Goal: Transaction & Acquisition: Purchase product/service

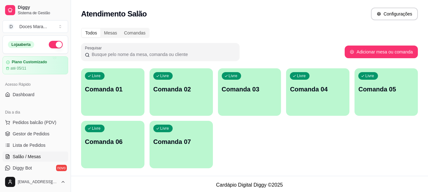
scroll to position [32, 0]
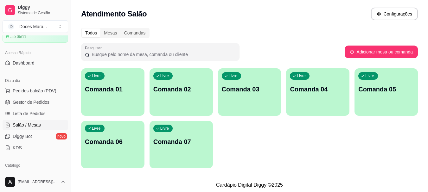
click at [127, 93] on p "Comanda 01" at bounding box center [113, 89] width 56 height 9
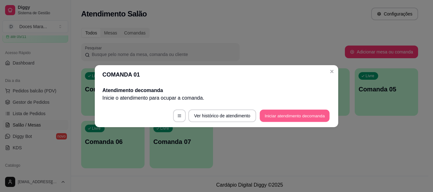
click at [288, 117] on button "Iniciar atendimento de comanda" at bounding box center [295, 116] width 70 height 12
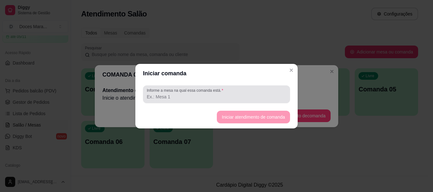
click at [236, 94] on input "Informe a mesa na qual essa comanda está." at bounding box center [216, 97] width 139 height 6
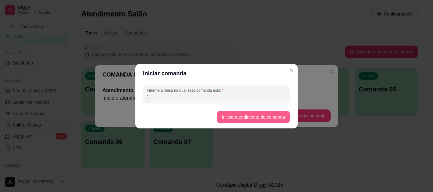
type input "1"
click at [270, 113] on button "Iniciar atendimento de comanda" at bounding box center [253, 117] width 73 height 13
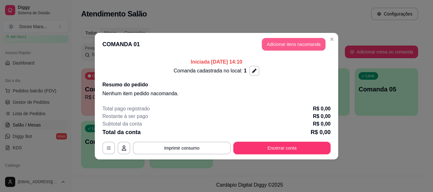
click at [292, 44] on button "Adicionar itens na comanda" at bounding box center [294, 44] width 64 height 13
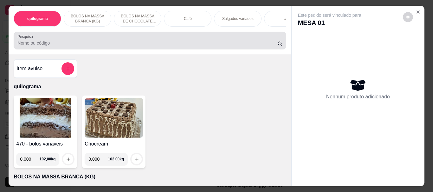
click at [83, 42] on div at bounding box center [149, 40] width 265 height 13
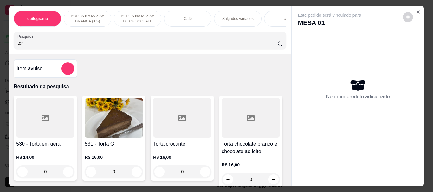
type input "tor"
click at [112, 127] on img at bounding box center [114, 118] width 58 height 40
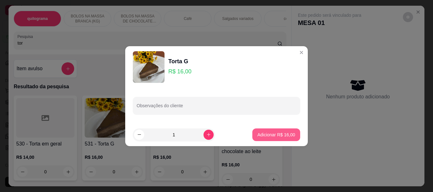
click at [270, 137] on p "Adicionar R$ 16,00" at bounding box center [276, 135] width 38 height 6
type input "1"
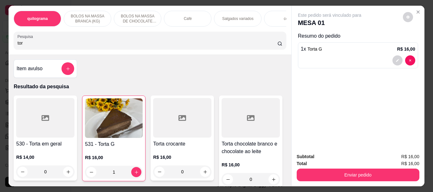
click at [320, 167] on div "Enviar pedido" at bounding box center [358, 174] width 123 height 14
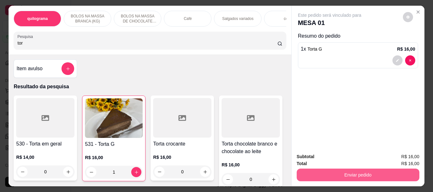
click at [319, 170] on button "Enviar pedido" at bounding box center [358, 175] width 123 height 13
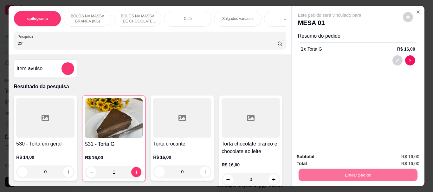
click at [392, 154] on button "Enviar pedido" at bounding box center [403, 157] width 36 height 12
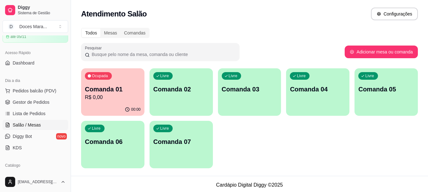
click at [140, 10] on h2 "Atendimento Salão" at bounding box center [114, 14] width 66 height 10
click at [104, 99] on p "R$ 16,00" at bounding box center [113, 97] width 54 height 7
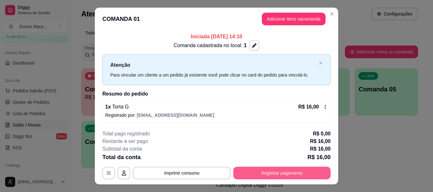
click at [279, 177] on button "Registrar pagamento" at bounding box center [281, 173] width 97 height 13
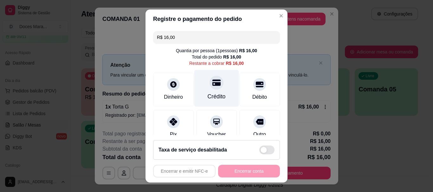
click at [211, 89] on div at bounding box center [216, 83] width 14 height 14
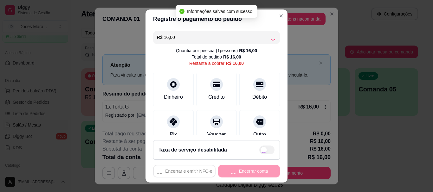
type input "R$ 0,00"
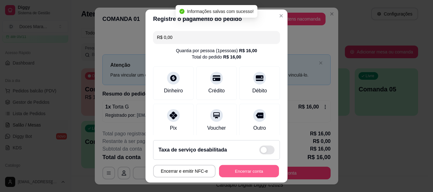
click at [241, 169] on button "Encerrar conta" at bounding box center [249, 171] width 60 height 12
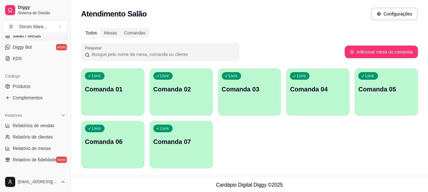
scroll to position [127, 0]
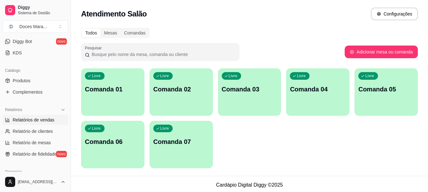
click at [32, 121] on span "Relatórios de vendas" at bounding box center [34, 120] width 42 height 6
select select "ALL"
select select "0"
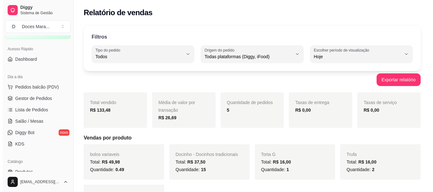
scroll to position [32, 0]
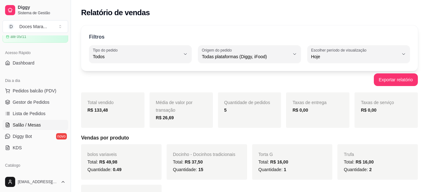
click at [31, 125] on span "Salão / Mesas" at bounding box center [27, 125] width 28 height 6
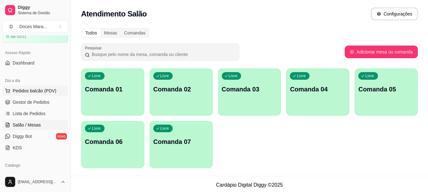
click at [24, 88] on span "Pedidos balcão (PDV)" at bounding box center [35, 91] width 44 height 6
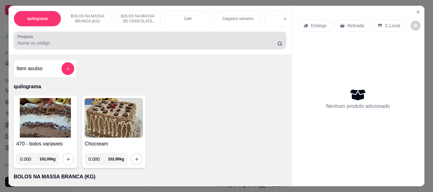
click at [83, 40] on div at bounding box center [149, 40] width 265 height 13
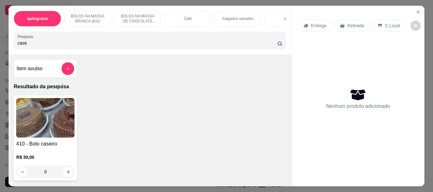
type input "case"
click at [56, 112] on img at bounding box center [45, 118] width 58 height 40
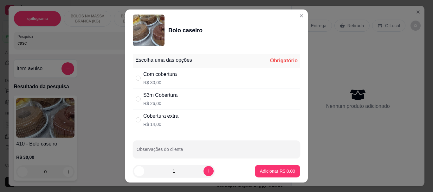
click at [148, 74] on div "Com cobertura" at bounding box center [160, 75] width 34 height 8
radio input "true"
click at [261, 170] on p "Adicionar R$ 30,00" at bounding box center [276, 171] width 38 height 6
type input "1"
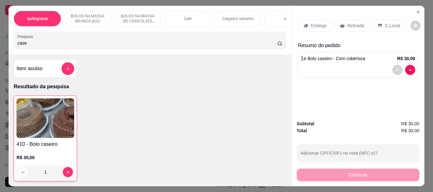
click at [355, 22] on p "Retirada" at bounding box center [355, 25] width 17 height 6
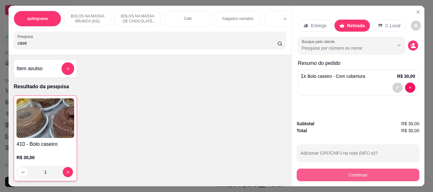
click at [342, 173] on button "Continuar" at bounding box center [358, 175] width 123 height 13
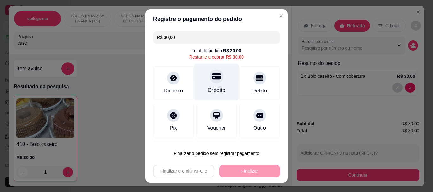
click at [213, 84] on div "Crédito" at bounding box center [216, 82] width 45 height 37
type input "R$ 0,00"
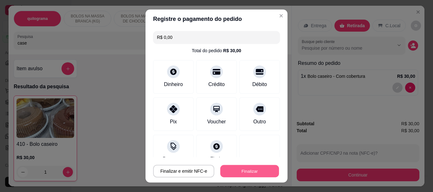
click at [240, 172] on button "Finalizar" at bounding box center [249, 171] width 59 height 12
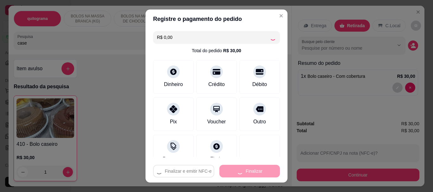
type input "0"
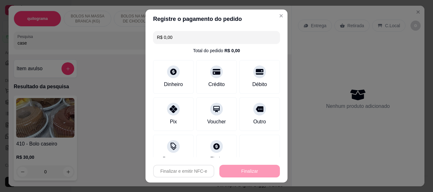
type input "-R$ 30,00"
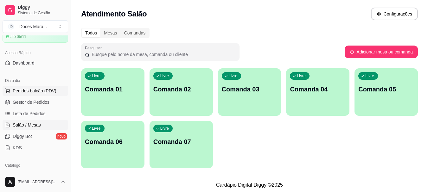
click at [36, 91] on span "Pedidos balcão (PDV)" at bounding box center [35, 91] width 44 height 6
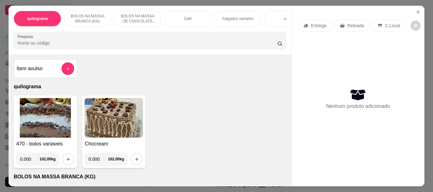
click at [152, 43] on input "Pesquisa" at bounding box center [147, 43] width 260 height 6
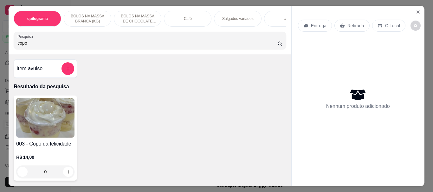
type input "copo"
click at [52, 118] on img at bounding box center [45, 118] width 58 height 40
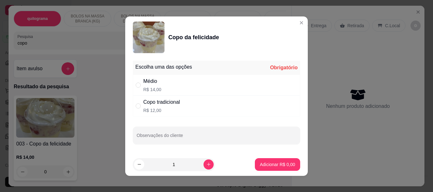
click at [151, 85] on div "Médio" at bounding box center [152, 82] width 18 height 8
radio input "true"
click at [264, 161] on button "Adicionar R$ 14,00" at bounding box center [276, 164] width 47 height 12
type input "1"
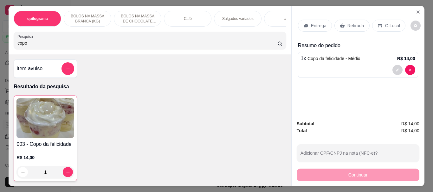
click at [385, 22] on p "C.Local" at bounding box center [392, 25] width 15 height 6
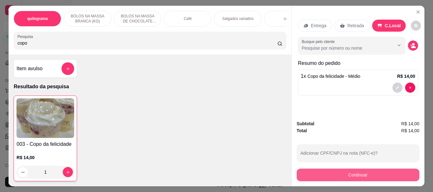
click at [350, 172] on button "Continuar" at bounding box center [358, 175] width 123 height 13
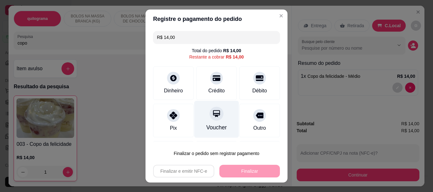
click at [215, 120] on div "Voucher" at bounding box center [216, 119] width 45 height 37
type input "R$ 0,00"
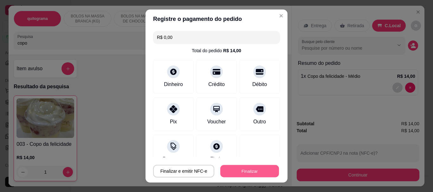
click at [250, 170] on button "Finalizar" at bounding box center [249, 171] width 59 height 12
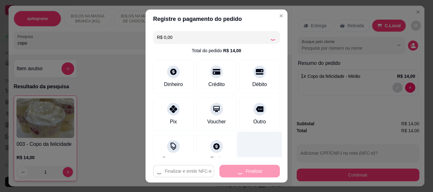
type input "0"
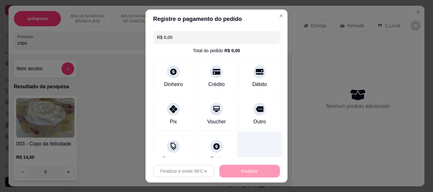
type input "-R$ 14,00"
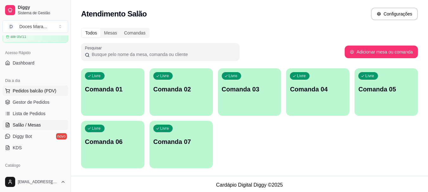
click at [30, 89] on span "Pedidos balcão (PDV)" at bounding box center [35, 91] width 44 height 6
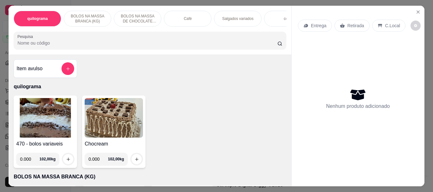
click at [57, 43] on input "Pesquisa" at bounding box center [147, 43] width 260 height 6
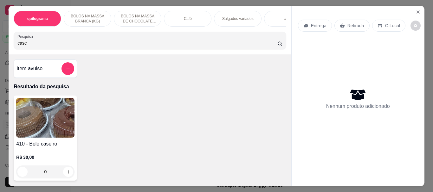
type input "case"
click at [52, 113] on img at bounding box center [45, 118] width 58 height 40
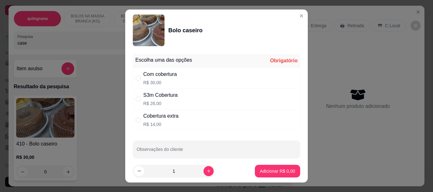
click at [146, 98] on div "S3m Cobertura" at bounding box center [160, 96] width 35 height 8
radio input "true"
click at [273, 170] on p "Adicionar R$ 26,00" at bounding box center [276, 171] width 38 height 6
type input "1"
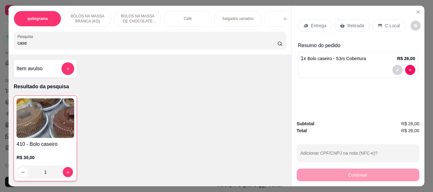
click at [122, 44] on input "case" at bounding box center [147, 43] width 260 height 6
type input "c"
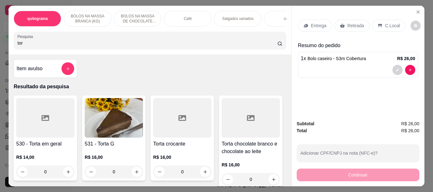
type input "tor"
click at [127, 120] on img at bounding box center [114, 118] width 58 height 40
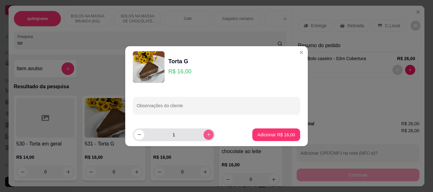
click at [207, 137] on button "increase-product-quantity" at bounding box center [208, 135] width 10 height 10
type input "2"
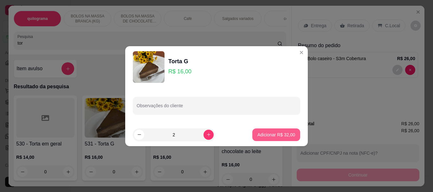
click at [259, 134] on p "Adicionar R$ 32,00" at bounding box center [276, 135] width 38 height 6
type input "2"
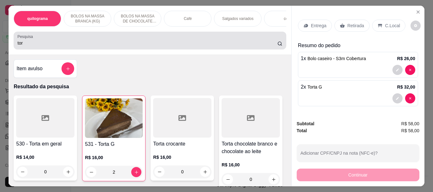
click at [109, 46] on input "tor" at bounding box center [147, 43] width 260 height 6
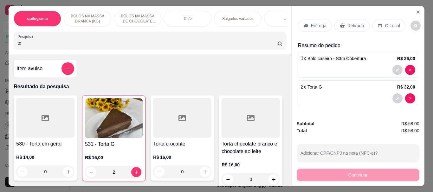
type input "t"
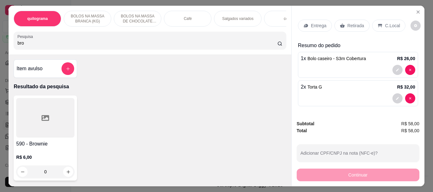
type input "bro"
click at [47, 122] on div at bounding box center [45, 118] width 58 height 40
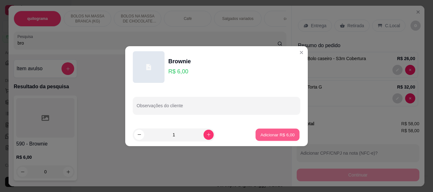
click at [262, 134] on p "Adicionar R$ 6,00" at bounding box center [277, 135] width 34 height 6
type input "1"
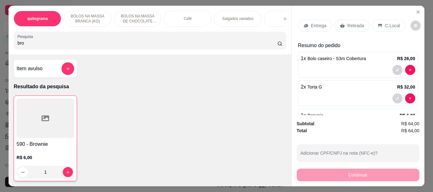
click at [351, 22] on p "Retirada" at bounding box center [355, 25] width 17 height 6
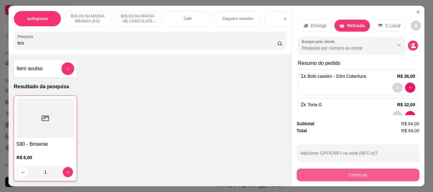
click at [368, 173] on button "Continuar" at bounding box center [358, 175] width 123 height 13
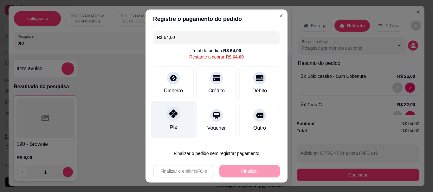
click at [169, 117] on icon at bounding box center [173, 114] width 8 height 8
type input "R$ 0,00"
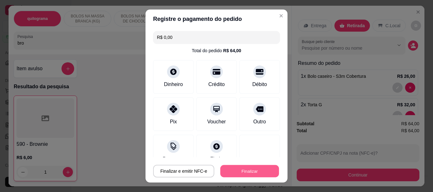
click at [247, 172] on button "Finalizar" at bounding box center [249, 171] width 59 height 12
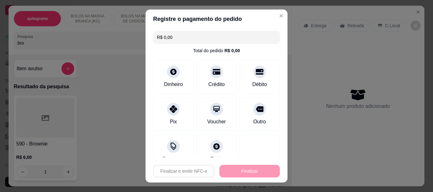
type input "0"
type input "-R$ 64,00"
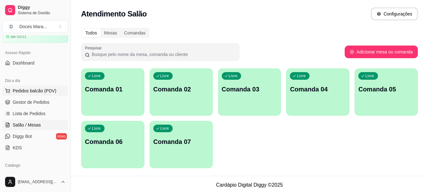
click at [26, 90] on span "Pedidos balcão (PDV)" at bounding box center [35, 91] width 44 height 6
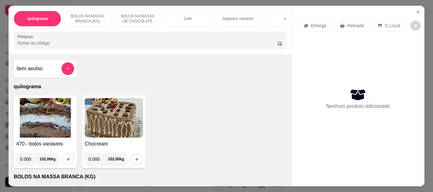
click at [184, 16] on p "Café" at bounding box center [188, 18] width 8 height 5
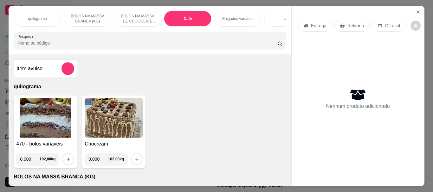
scroll to position [17, 0]
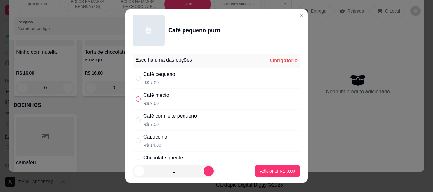
click at [136, 100] on input "" at bounding box center [138, 99] width 5 height 5
radio input "true"
click at [264, 170] on p "Adicionar R$ 9,00" at bounding box center [277, 171] width 35 height 6
type input "1"
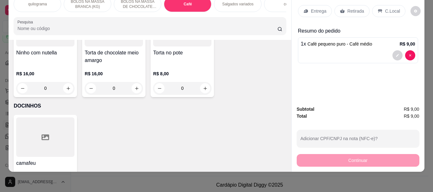
click at [359, 8] on p "Retirada" at bounding box center [355, 11] width 17 height 6
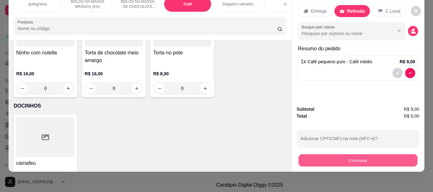
click at [348, 154] on button "Continuar" at bounding box center [357, 160] width 119 height 12
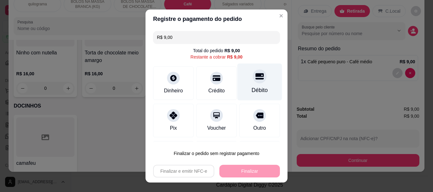
click at [254, 85] on div "Débito" at bounding box center [259, 82] width 45 height 37
type input "R$ 0,00"
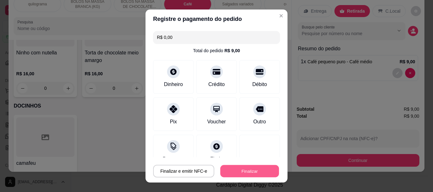
click at [246, 170] on button "Finalizar" at bounding box center [249, 171] width 59 height 12
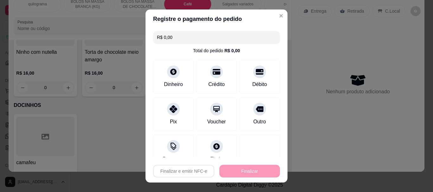
type input "0"
type input "-R$ 9,00"
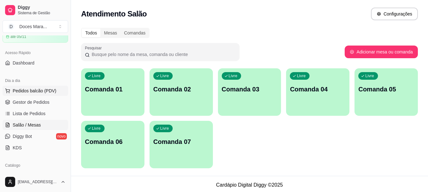
click at [32, 90] on span "Pedidos balcão (PDV)" at bounding box center [35, 91] width 44 height 6
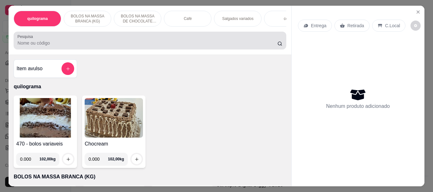
click at [20, 44] on input "Pesquisa" at bounding box center [147, 43] width 260 height 6
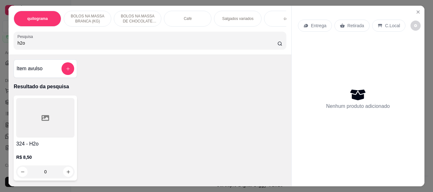
type input "h2o"
click at [55, 143] on h4 "324 - H2o" at bounding box center [45, 144] width 58 height 8
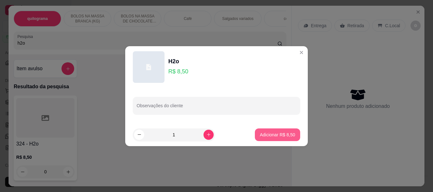
click at [271, 133] on p "Adicionar R$ 8,50" at bounding box center [277, 135] width 35 height 6
type input "1"
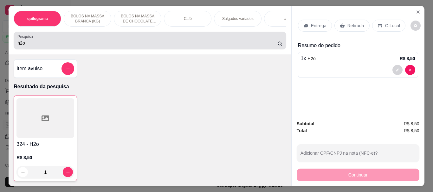
click at [25, 45] on input "h2o" at bounding box center [147, 43] width 260 height 6
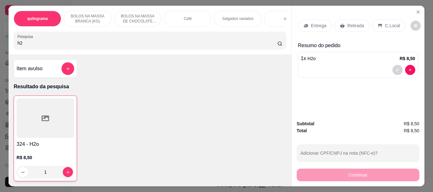
type input "h"
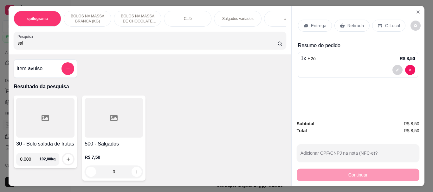
type input "sal"
click at [124, 126] on div at bounding box center [114, 118] width 58 height 40
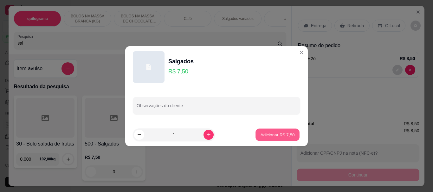
click at [257, 131] on button "Adicionar R$ 7,50" at bounding box center [277, 135] width 44 height 12
type input "1"
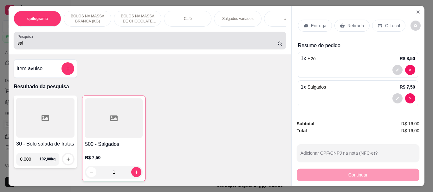
click at [40, 46] on input "sal" at bounding box center [147, 43] width 260 height 6
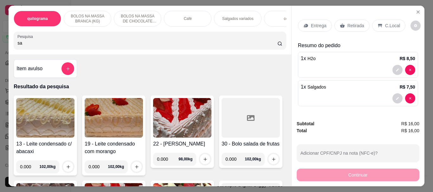
type input "s"
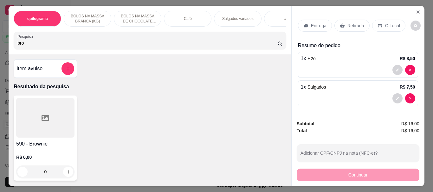
type input "bro"
click at [54, 111] on div at bounding box center [45, 118] width 58 height 40
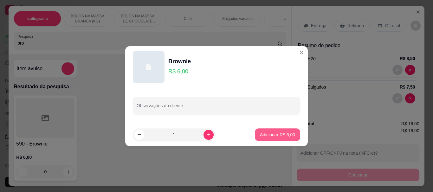
click at [274, 132] on p "Adicionar R$ 6,00" at bounding box center [277, 135] width 35 height 6
type input "1"
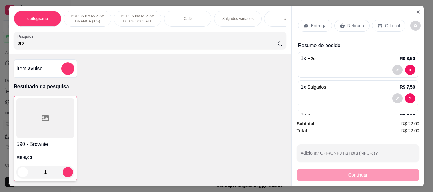
click at [353, 27] on div "Retirada" at bounding box center [351, 26] width 35 height 12
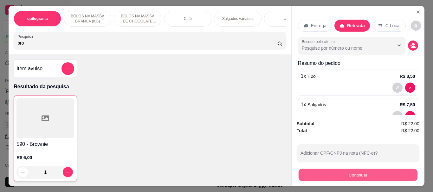
click at [351, 171] on button "Continuar" at bounding box center [357, 175] width 119 height 12
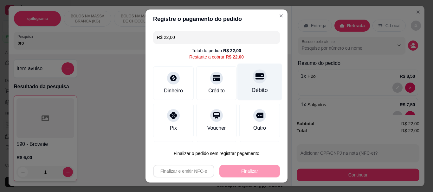
click at [252, 89] on div "Débito" at bounding box center [260, 91] width 16 height 8
type input "R$ 0,00"
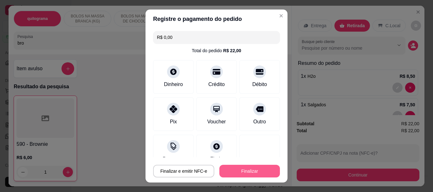
click at [255, 167] on button "Finalizar" at bounding box center [249, 171] width 61 height 13
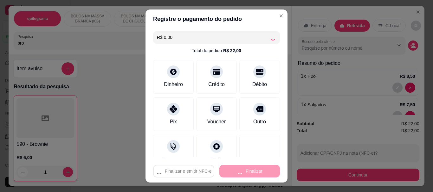
type input "0"
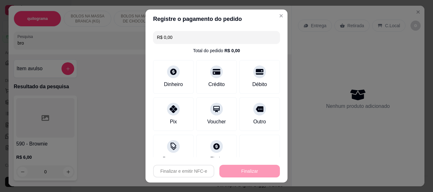
type input "-R$ 22,00"
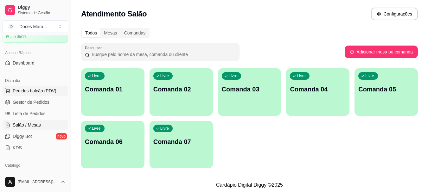
click at [37, 89] on span "Pedidos balcão (PDV)" at bounding box center [35, 91] width 44 height 6
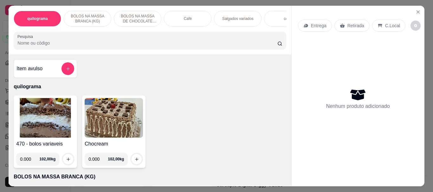
click at [50, 123] on img at bounding box center [45, 118] width 58 height 40
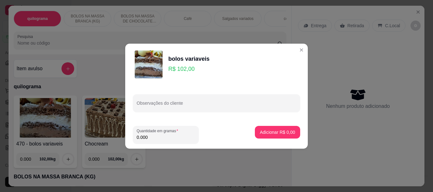
click at [155, 139] on input "0.000" at bounding box center [166, 137] width 58 height 6
type input "0.150"
click at [277, 129] on button "Adicionar R$ 15,30" at bounding box center [276, 132] width 47 height 12
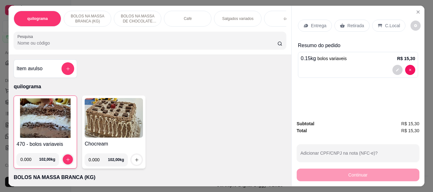
click at [36, 136] on img at bounding box center [45, 119] width 58 height 40
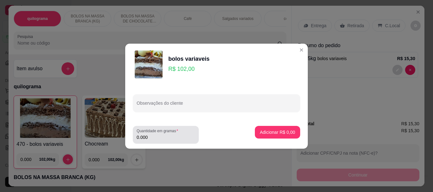
click at [151, 133] on label "Quantidade em gramas" at bounding box center [159, 130] width 44 height 5
click at [151, 134] on input "0.000" at bounding box center [166, 137] width 58 height 6
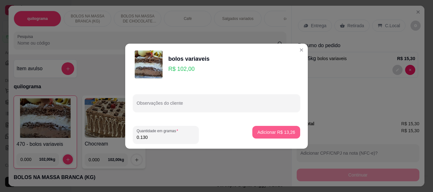
type input "0.130"
click at [286, 129] on button "Adicionar R$ 13,26" at bounding box center [276, 132] width 47 height 12
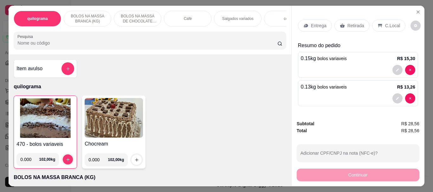
click at [352, 22] on p "Retirada" at bounding box center [355, 25] width 17 height 6
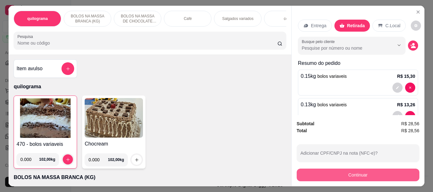
click at [354, 171] on button "Continuar" at bounding box center [358, 175] width 123 height 13
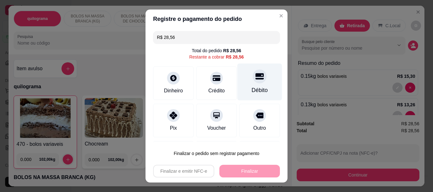
click at [252, 87] on div "Débito" at bounding box center [260, 91] width 16 height 8
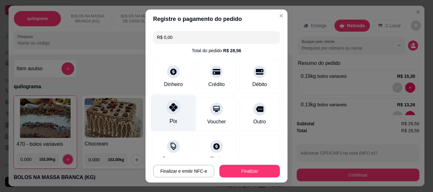
click at [170, 114] on div at bounding box center [173, 108] width 14 height 14
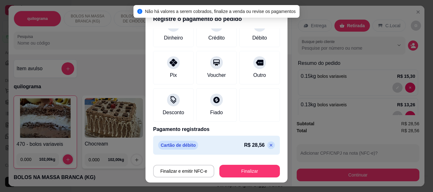
click at [268, 147] on icon at bounding box center [270, 145] width 5 height 5
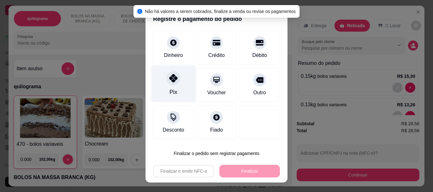
click at [164, 88] on div "Pix" at bounding box center [173, 84] width 45 height 37
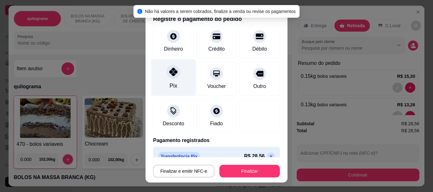
scroll to position [47, 0]
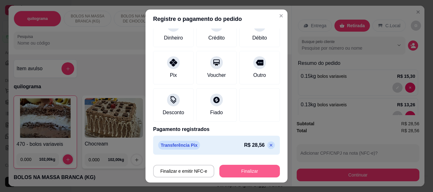
click at [237, 174] on button "Finalizar" at bounding box center [249, 171] width 61 height 13
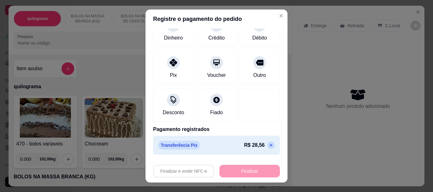
type input "-R$ 28,56"
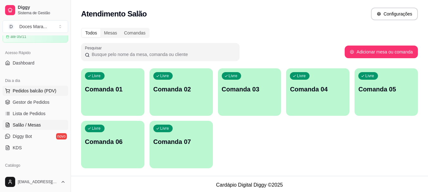
click at [26, 90] on span "Pedidos balcão (PDV)" at bounding box center [35, 91] width 44 height 6
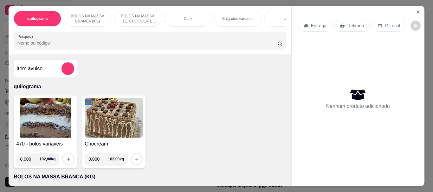
click at [28, 46] on input "Pesquisa" at bounding box center [147, 43] width 260 height 6
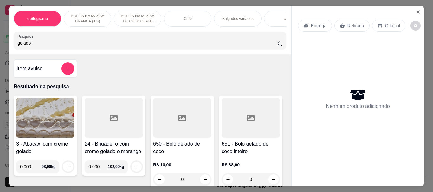
type input "gelado"
click at [170, 132] on div at bounding box center [182, 118] width 58 height 40
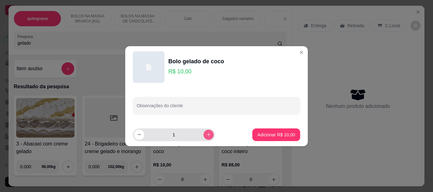
click at [206, 135] on icon "increase-product-quantity" at bounding box center [208, 134] width 5 height 5
type input "2"
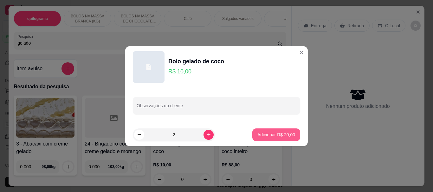
click at [267, 135] on p "Adicionar R$ 20,00" at bounding box center [276, 135] width 38 height 6
type input "2"
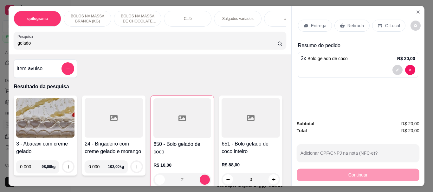
click at [49, 45] on input "gelado" at bounding box center [147, 43] width 260 height 6
type input "g"
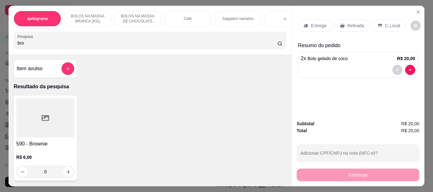
type input "bro"
click at [63, 117] on div at bounding box center [45, 118] width 58 height 40
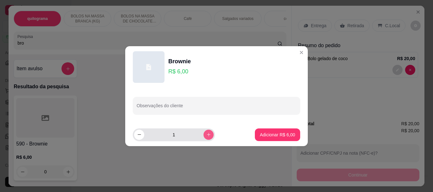
click at [203, 135] on button "increase-product-quantity" at bounding box center [208, 135] width 10 height 10
type input "2"
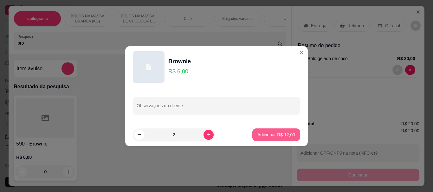
click at [262, 135] on p "Adicionar R$ 12,00" at bounding box center [276, 135] width 38 height 6
type input "2"
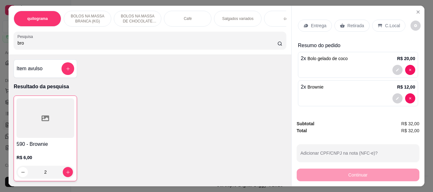
click at [357, 22] on p "Retirada" at bounding box center [355, 25] width 17 height 6
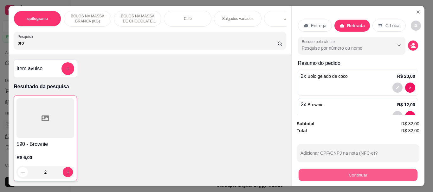
click at [347, 170] on button "Continuar" at bounding box center [357, 175] width 119 height 12
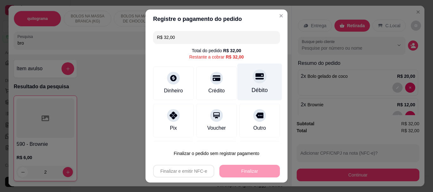
click at [252, 92] on div "Débito" at bounding box center [260, 91] width 16 height 8
type input "R$ 0,00"
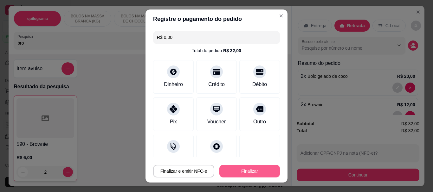
click at [236, 169] on button "Finalizar" at bounding box center [249, 171] width 61 height 13
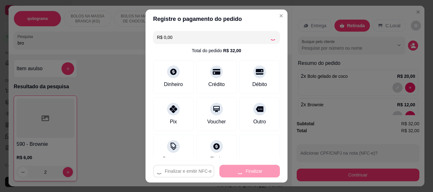
type input "0"
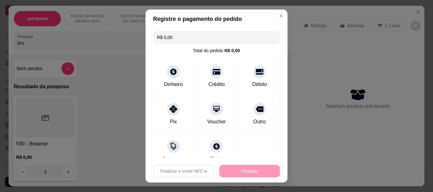
type input "-R$ 32,00"
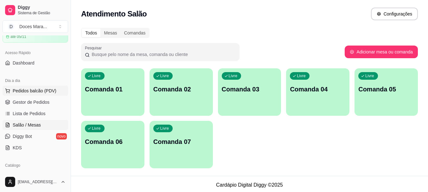
click at [32, 91] on span "Pedidos balcão (PDV)" at bounding box center [35, 91] width 44 height 6
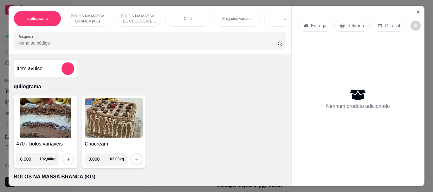
select select "ALL"
select select "0"
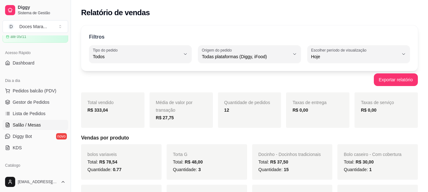
click at [32, 125] on span "Salão / Mesas" at bounding box center [27, 125] width 28 height 6
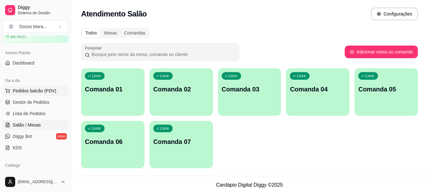
click at [25, 90] on span "Pedidos balcão (PDV)" at bounding box center [35, 91] width 44 height 6
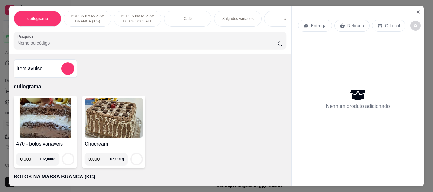
click at [36, 114] on img at bounding box center [45, 118] width 58 height 40
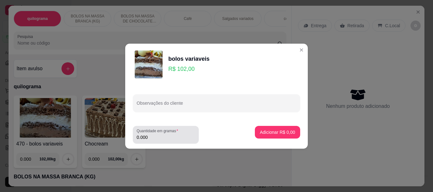
click at [152, 138] on input "0.000" at bounding box center [166, 137] width 58 height 6
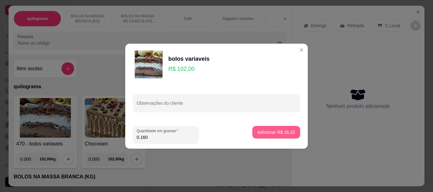
type input "0.160"
click at [270, 133] on p "Adicionar R$ 16,32" at bounding box center [276, 132] width 37 height 6
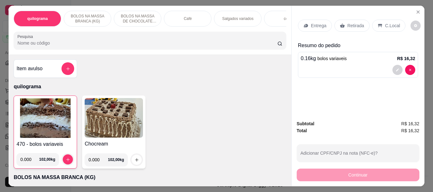
click at [193, 20] on div "Café" at bounding box center [188, 19] width 48 height 16
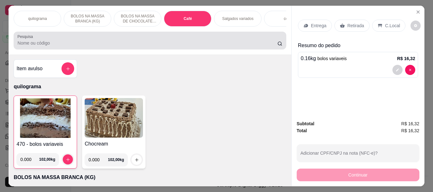
scroll to position [17, 0]
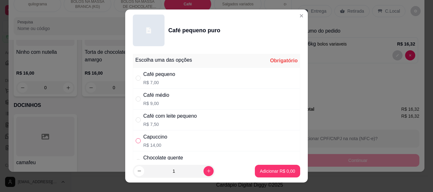
click at [137, 140] on input "" at bounding box center [138, 140] width 5 height 5
radio input "true"
click at [260, 169] on p "Adicionar R$ 14,00" at bounding box center [276, 171] width 37 height 6
type input "1"
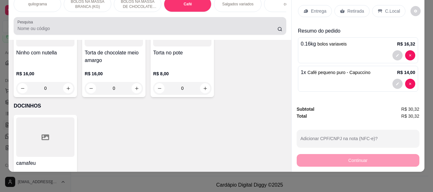
drag, startPoint x: 28, startPoint y: 26, endPoint x: 31, endPoint y: 23, distance: 4.1
click at [30, 26] on input "Pesquisa" at bounding box center [147, 28] width 260 height 6
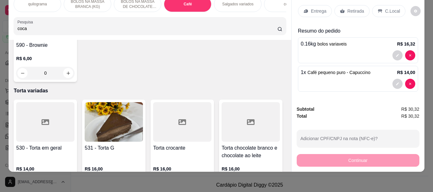
scroll to position [2439, 0]
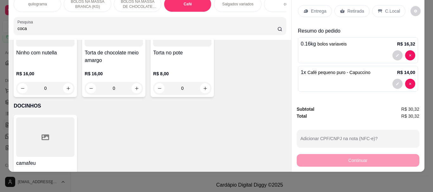
type input "coca"
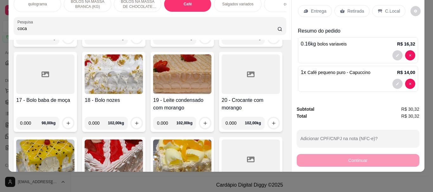
scroll to position [0, 0]
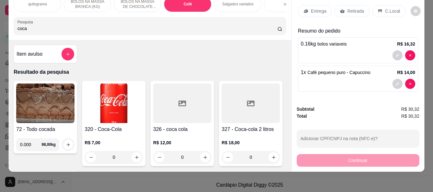
click at [127, 100] on img at bounding box center [114, 104] width 58 height 40
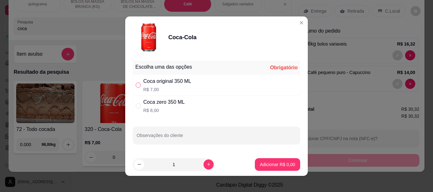
click at [138, 86] on input "" at bounding box center [138, 85] width 5 height 5
radio input "true"
click at [263, 164] on p "Adicionar R$ 7,00" at bounding box center [277, 165] width 34 height 6
type input "1"
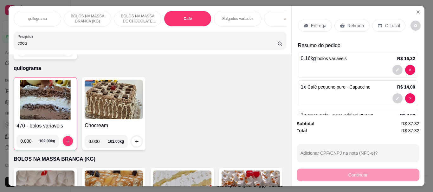
scroll to position [127, 0]
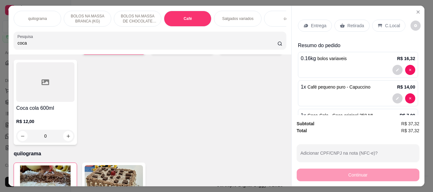
click at [52, 43] on input "coca" at bounding box center [147, 43] width 260 height 6
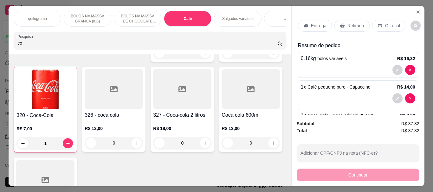
type input "c"
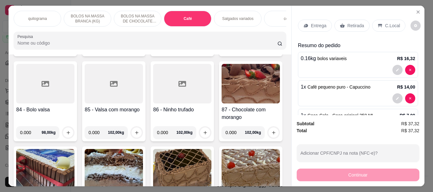
scroll to position [0, 0]
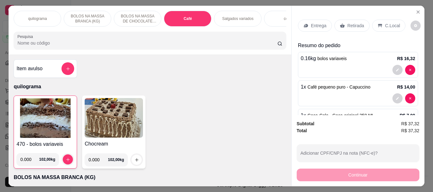
click at [184, 17] on p "Café" at bounding box center [187, 18] width 8 height 5
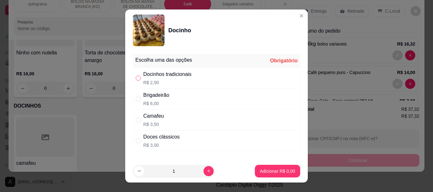
click at [136, 78] on input "" at bounding box center [138, 78] width 5 height 5
radio input "true"
click at [260, 170] on p "Adicionar R$ 2,50" at bounding box center [277, 171] width 34 height 6
type input "1"
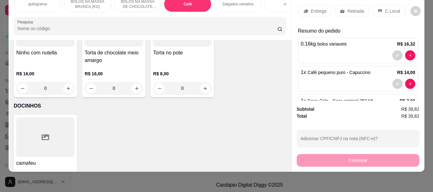
click at [348, 8] on p "Retirada" at bounding box center [355, 11] width 17 height 6
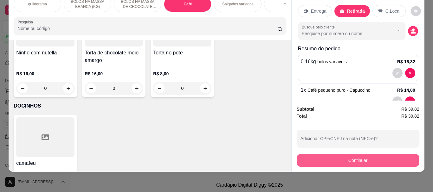
click at [340, 159] on button "Continuar" at bounding box center [358, 160] width 123 height 13
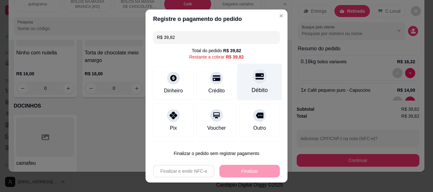
click at [259, 90] on div "Débito" at bounding box center [259, 82] width 45 height 37
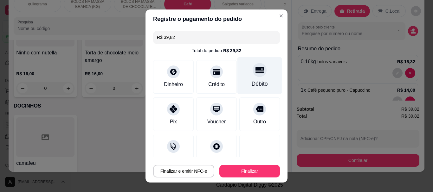
type input "R$ 0,00"
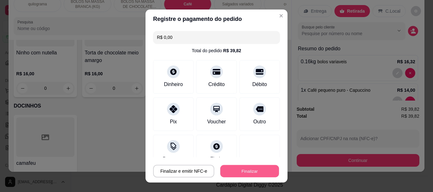
click at [240, 170] on button "Finalizar" at bounding box center [249, 171] width 59 height 12
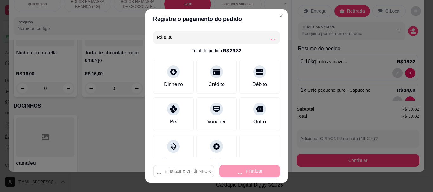
type input "0"
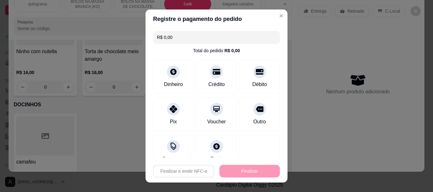
type input "-R$ 39,82"
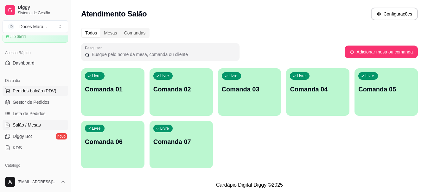
click at [23, 90] on span "Pedidos balcão (PDV)" at bounding box center [35, 91] width 44 height 6
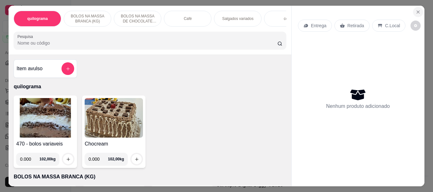
click at [415, 10] on icon "Close" at bounding box center [417, 12] width 5 height 5
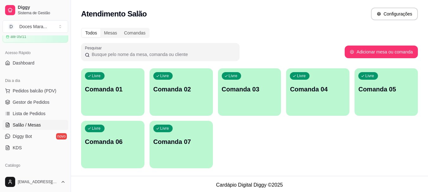
click at [241, 95] on div "Livre Comanda 03" at bounding box center [249, 88] width 63 height 40
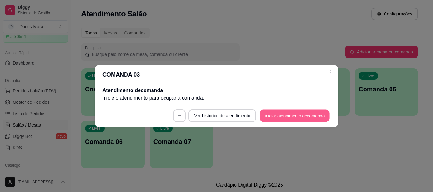
click at [297, 115] on button "Iniciar atendimento de comanda" at bounding box center [295, 116] width 70 height 12
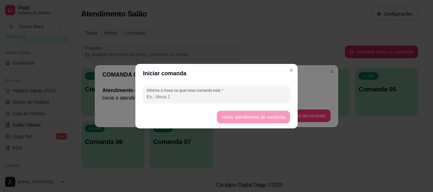
click at [227, 95] on input "Informe a mesa na qual essa comanda está." at bounding box center [216, 97] width 139 height 6
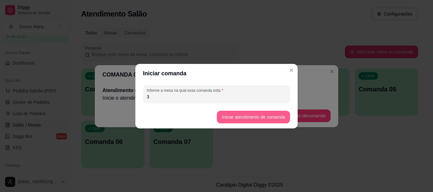
type input "3"
click at [249, 115] on button "Iniciar atendimento de comanda" at bounding box center [253, 117] width 73 height 13
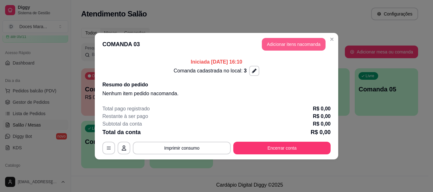
click at [298, 42] on button "Adicionar itens na comanda" at bounding box center [294, 44] width 64 height 13
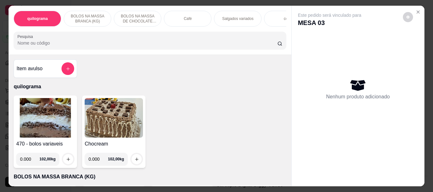
click at [58, 112] on img at bounding box center [45, 118] width 58 height 40
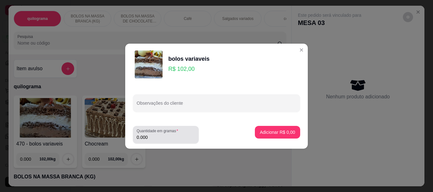
click at [180, 132] on div "0.000" at bounding box center [166, 135] width 58 height 13
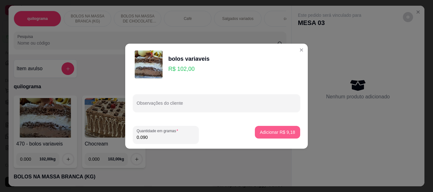
type input "0.090"
click at [269, 130] on p "Adicionar R$ 9,18" at bounding box center [277, 132] width 35 height 6
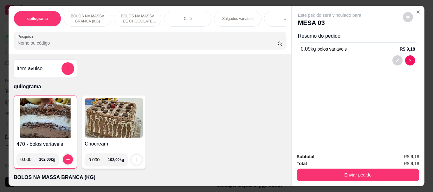
click at [50, 122] on img at bounding box center [45, 119] width 58 height 40
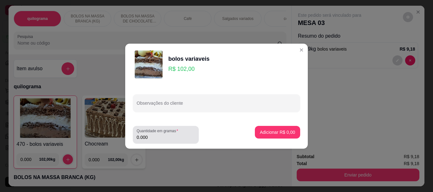
click at [154, 136] on input "0.000" at bounding box center [166, 137] width 58 height 6
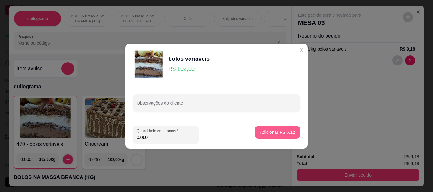
type input "0.060"
click at [261, 130] on p "Adicionar R$ 6,12" at bounding box center [277, 132] width 35 height 6
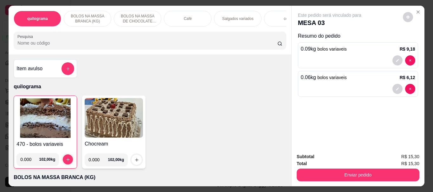
click at [180, 15] on div "Café" at bounding box center [188, 19] width 48 height 16
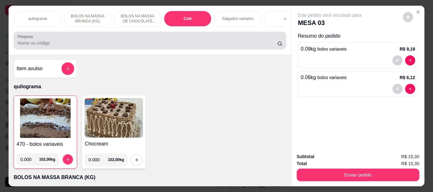
scroll to position [17, 0]
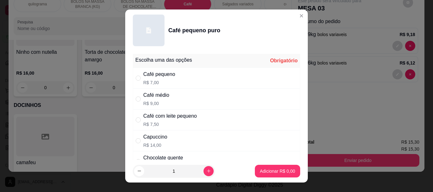
click at [149, 76] on div "Café pequeno" at bounding box center [159, 75] width 32 height 8
radio input "true"
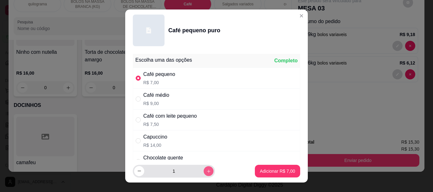
click at [203, 170] on button "increase-product-quantity" at bounding box center [208, 171] width 10 height 10
type input "2"
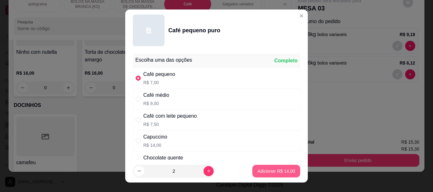
click at [259, 170] on p "Adicionar R$ 14,00" at bounding box center [276, 171] width 38 height 6
type input "2"
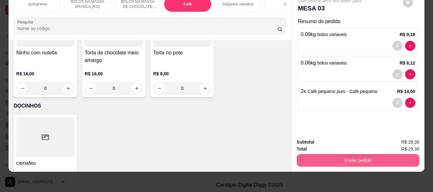
click at [362, 156] on button "Enviar pedido" at bounding box center [358, 160] width 123 height 13
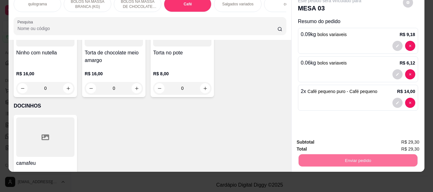
click at [395, 141] on button "Enviar pedido" at bounding box center [403, 140] width 36 height 12
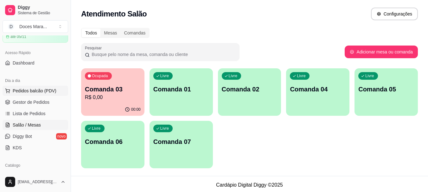
click at [29, 90] on span "Pedidos balcão (PDV)" at bounding box center [35, 91] width 44 height 6
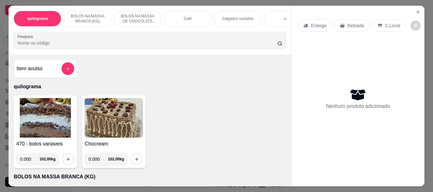
click at [31, 46] on input "Pesquisa" at bounding box center [147, 43] width 260 height 6
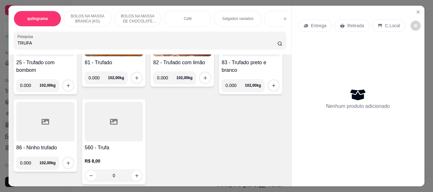
scroll to position [95, 0]
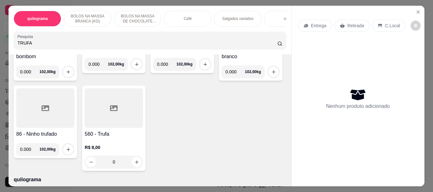
type input "TRUFA"
click at [118, 112] on icon at bounding box center [114, 109] width 8 height 8
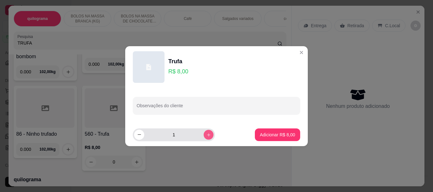
click at [206, 135] on icon "increase-product-quantity" at bounding box center [208, 134] width 5 height 5
type input "2"
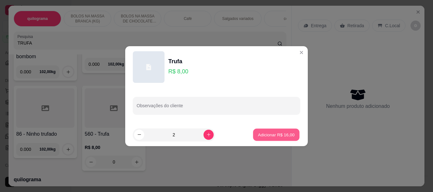
click at [276, 129] on button "Adicionar R$ 16,00" at bounding box center [276, 135] width 47 height 12
type input "2"
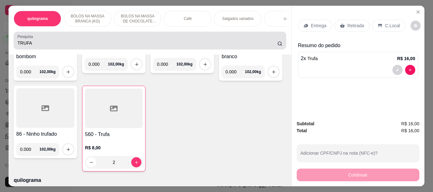
click at [32, 46] on input "TRUFA" at bounding box center [147, 43] width 260 height 6
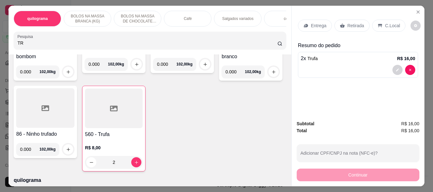
type input "T"
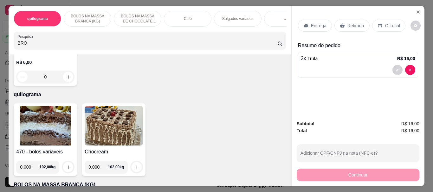
scroll to position [624, 0]
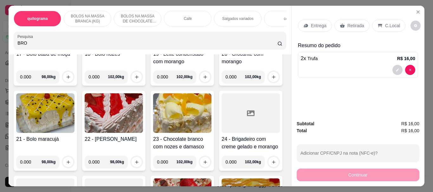
type input "BRO"
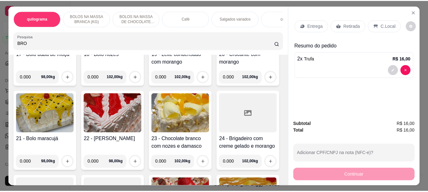
scroll to position [0, 0]
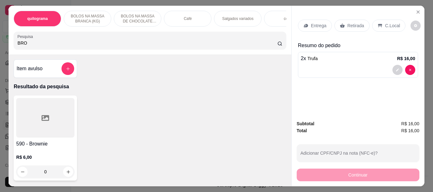
click at [53, 118] on div at bounding box center [45, 118] width 58 height 40
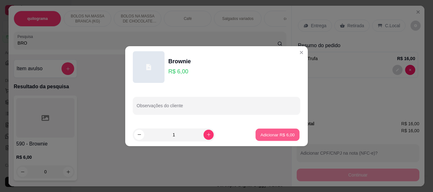
click at [270, 131] on button "Adicionar R$ 6,00" at bounding box center [277, 135] width 44 height 12
type input "1"
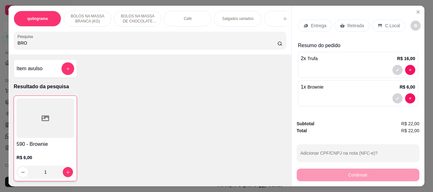
click at [348, 22] on p "Retirada" at bounding box center [355, 25] width 17 height 6
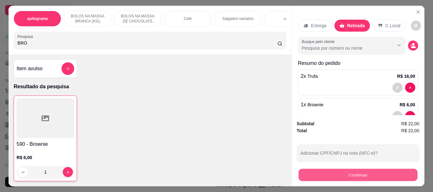
click at [353, 173] on button "Continuar" at bounding box center [357, 175] width 119 height 12
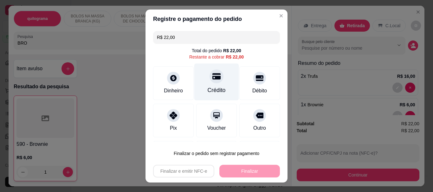
click at [212, 79] on icon at bounding box center [216, 77] width 8 height 6
type input "R$ 0,00"
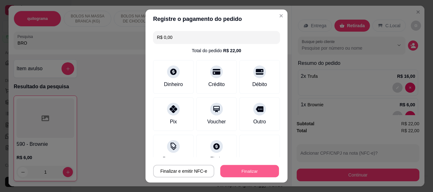
click at [243, 175] on button "Finalizar" at bounding box center [249, 171] width 59 height 12
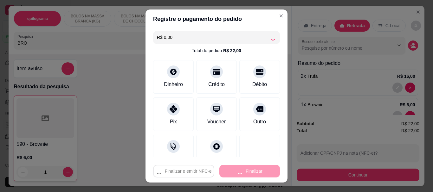
type input "0"
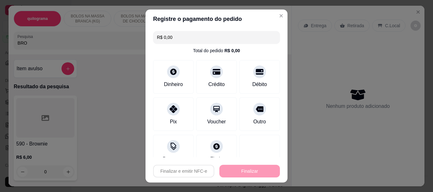
type input "-R$ 22,00"
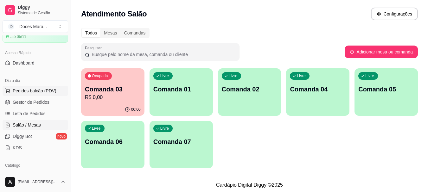
click at [20, 87] on button "Pedidos balcão (PDV)" at bounding box center [36, 91] width 66 height 10
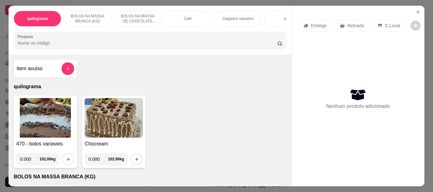
click at [25, 45] on input "Pesquisa" at bounding box center [147, 43] width 260 height 6
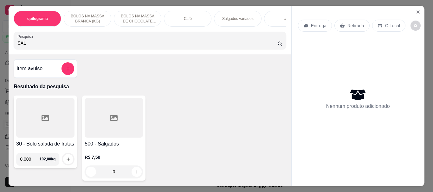
type input "SAL"
click at [115, 115] on div at bounding box center [114, 118] width 58 height 40
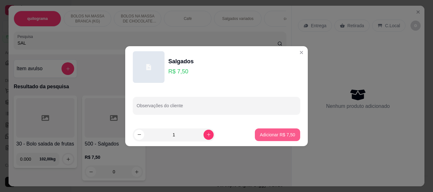
click at [283, 132] on p "Adicionar R$ 7,50" at bounding box center [277, 135] width 35 height 6
type input "1"
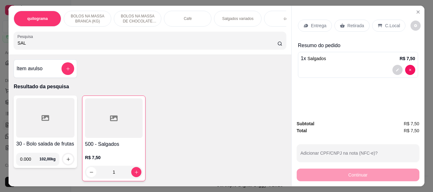
click at [101, 137] on div at bounding box center [114, 119] width 58 height 40
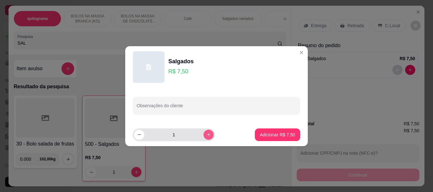
click at [206, 133] on icon "increase-product-quantity" at bounding box center [208, 134] width 5 height 5
type input "2"
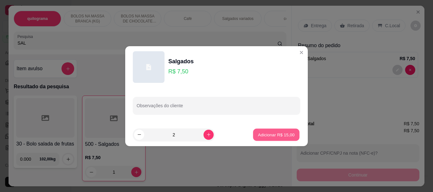
click at [266, 132] on p "Adicionar R$ 15,00" at bounding box center [276, 135] width 37 height 6
type input "3"
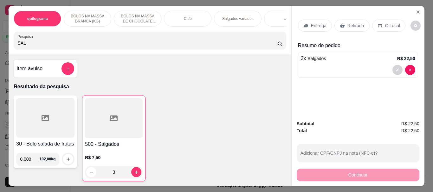
click at [35, 46] on input "SAL" at bounding box center [147, 43] width 260 height 6
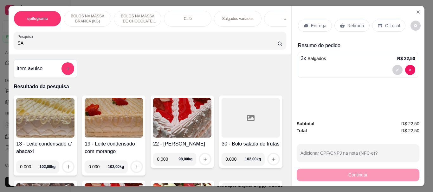
type input "S"
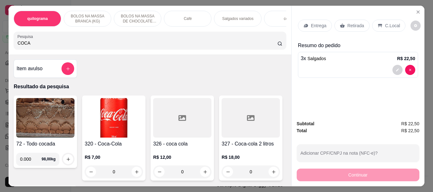
type input "COCA"
click at [104, 125] on img at bounding box center [114, 118] width 58 height 40
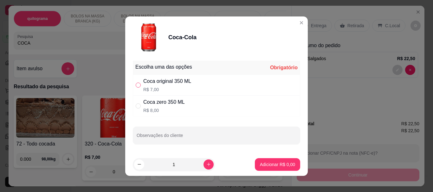
click at [138, 84] on input "" at bounding box center [138, 85] width 5 height 5
radio input "true"
click at [262, 159] on button "Adicionar R$ 7,00" at bounding box center [277, 164] width 44 height 12
type input "1"
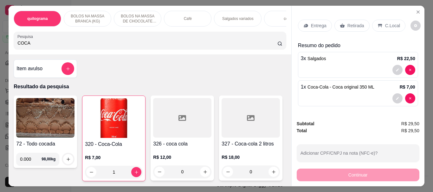
click at [356, 22] on p "Retirada" at bounding box center [355, 25] width 17 height 6
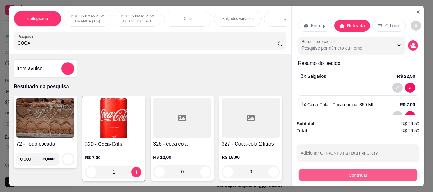
click at [351, 169] on button "Continuar" at bounding box center [357, 175] width 119 height 12
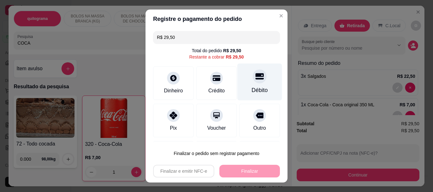
click at [252, 90] on div "Débito" at bounding box center [260, 91] width 16 height 8
type input "R$ 0,00"
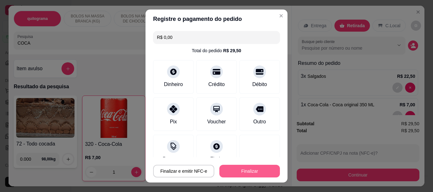
click at [238, 173] on button "Finalizar" at bounding box center [249, 171] width 61 height 13
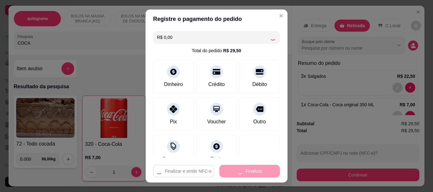
type input "0"
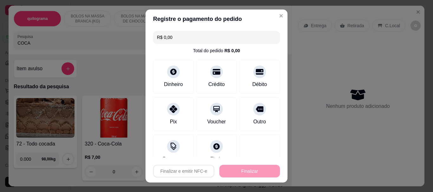
type input "-R$ 29,50"
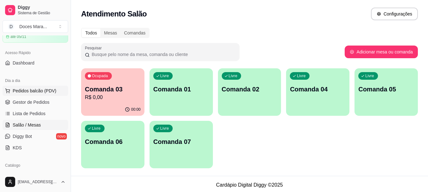
click at [29, 90] on span "Pedidos balcão (PDV)" at bounding box center [35, 91] width 44 height 6
